Goal: Transaction & Acquisition: Purchase product/service

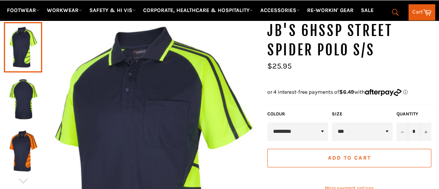
scroll to position [77, 0]
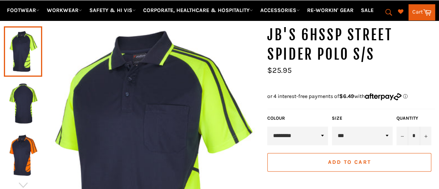
click at [22, 112] on img at bounding box center [23, 103] width 31 height 43
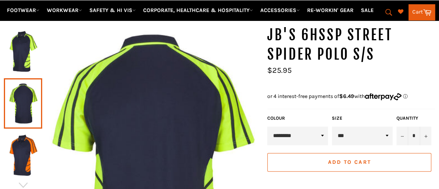
scroll to position [96, 0]
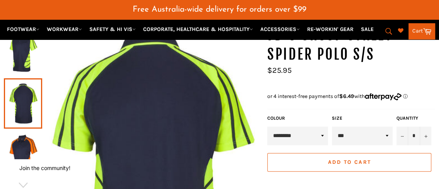
click at [20, 58] on img at bounding box center [23, 51] width 31 height 43
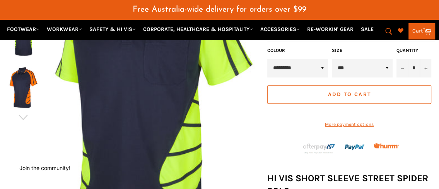
scroll to position [174, 0]
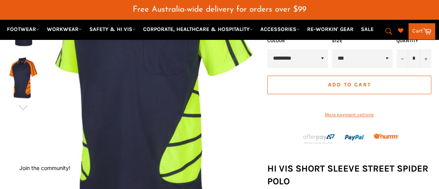
click at [389, 58] on select "*** ** *** *** *** *** *** *** *** ***" at bounding box center [362, 58] width 61 height 19
click at [258, 143] on img at bounding box center [150, 81] width 217 height 266
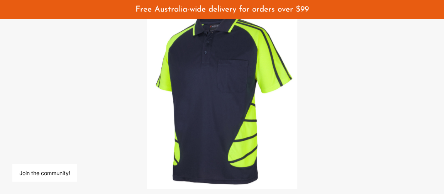
click at [330, 94] on div at bounding box center [222, 97] width 444 height 194
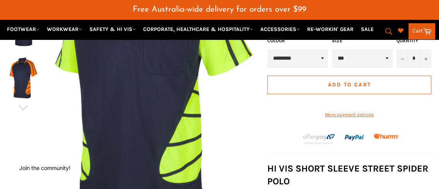
click at [174, 101] on img at bounding box center [150, 81] width 217 height 266
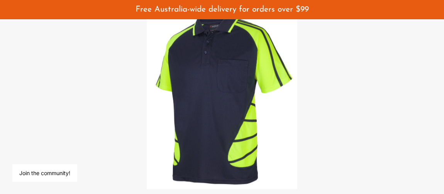
click at [310, 101] on div at bounding box center [222, 97] width 444 height 194
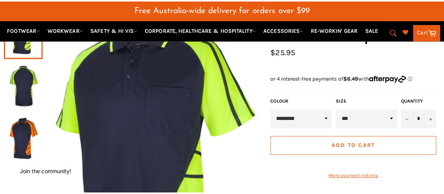
scroll to position [77, 0]
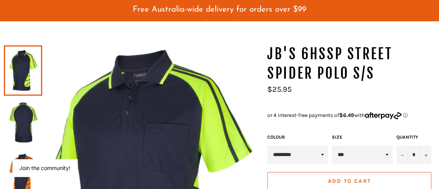
click at [29, 71] on link at bounding box center [23, 70] width 38 height 50
click at [129, 100] on img at bounding box center [150, 177] width 217 height 266
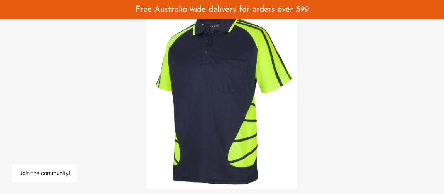
click at [117, 89] on div at bounding box center [222, 97] width 444 height 194
